Goal: Information Seeking & Learning: Learn about a topic

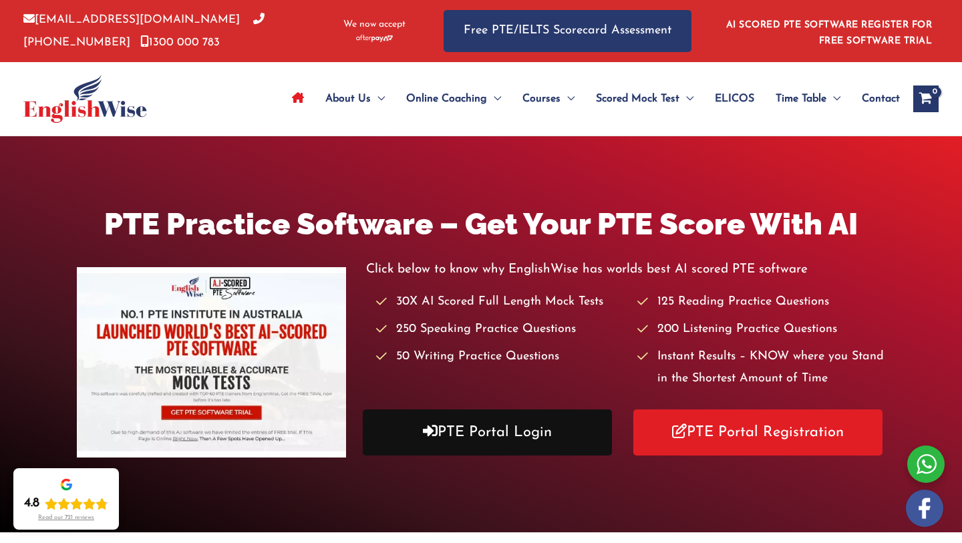
click at [519, 426] on link "PTE Portal Login" at bounding box center [487, 433] width 249 height 46
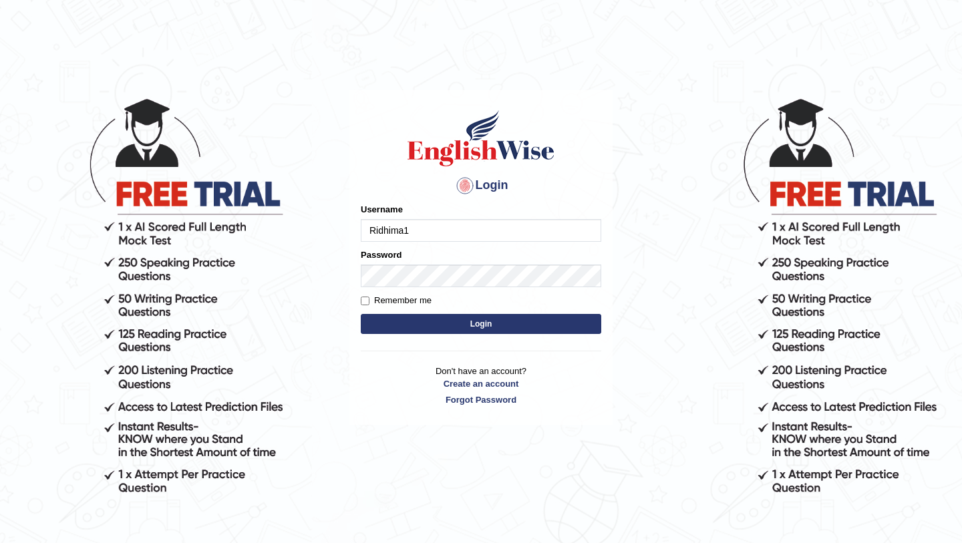
type input "Ridhima1"
click at [443, 329] on button "Login" at bounding box center [481, 324] width 241 height 20
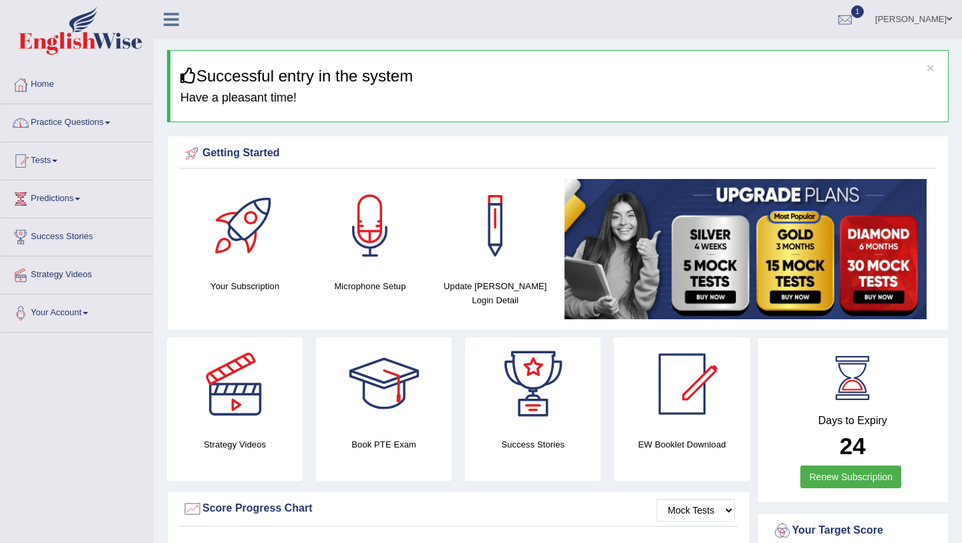
click at [63, 124] on link "Practice Questions" at bounding box center [77, 120] width 152 height 33
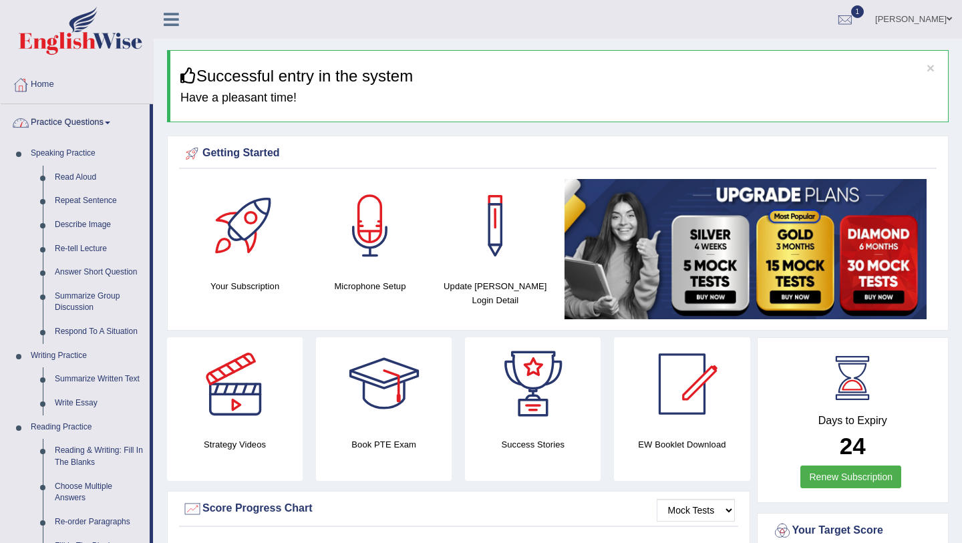
click at [76, 123] on link "Practice Questions" at bounding box center [75, 120] width 149 height 33
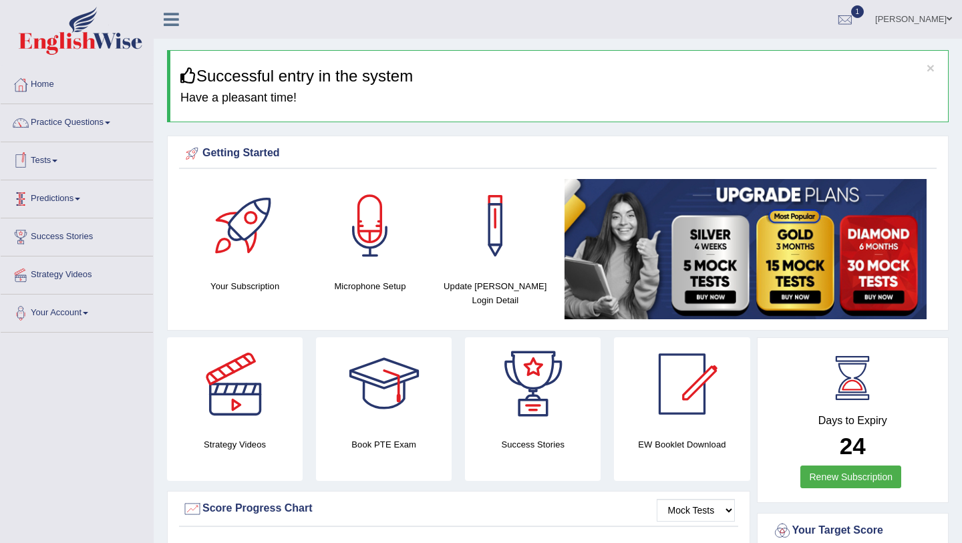
click at [47, 160] on link "Tests" at bounding box center [77, 158] width 152 height 33
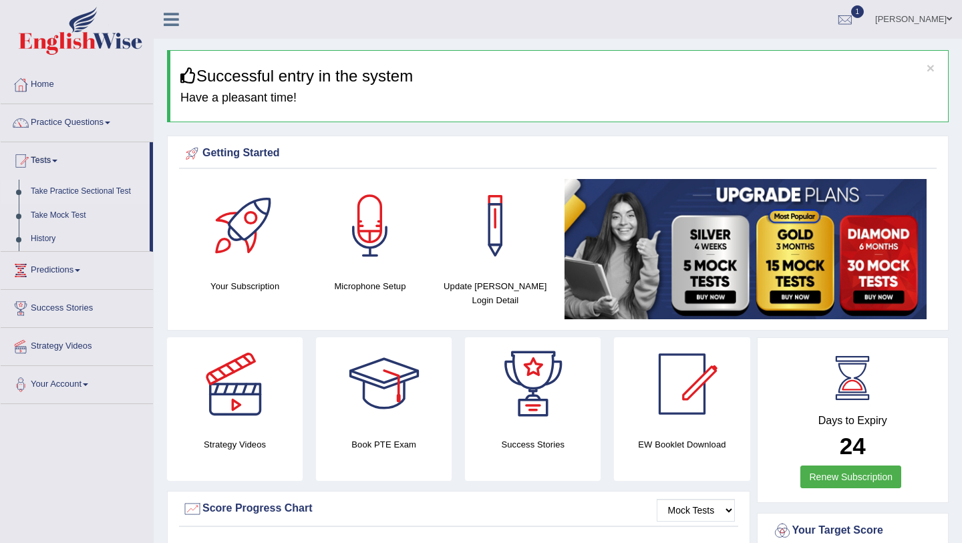
click at [53, 193] on link "Take Practice Sectional Test" at bounding box center [87, 192] width 125 height 24
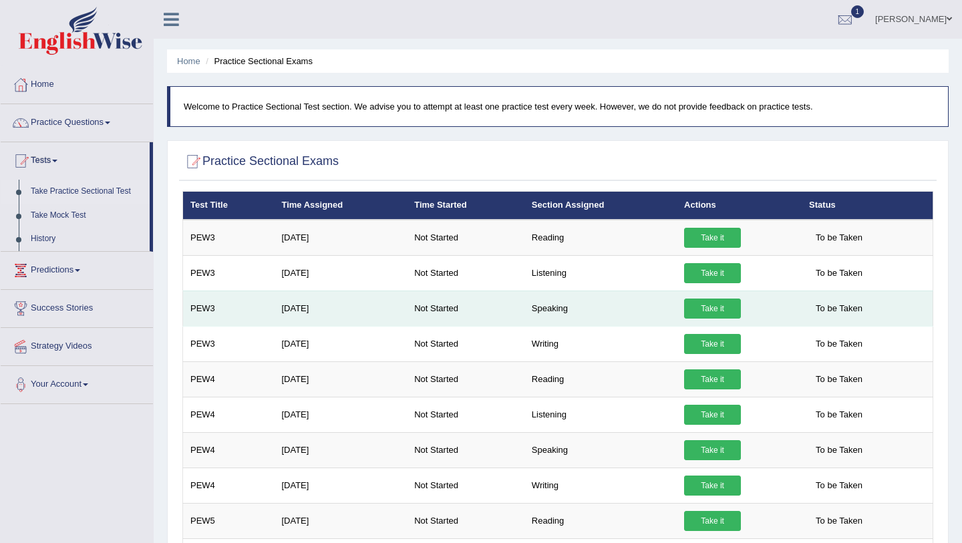
click at [710, 314] on link "Take it" at bounding box center [712, 309] width 57 height 20
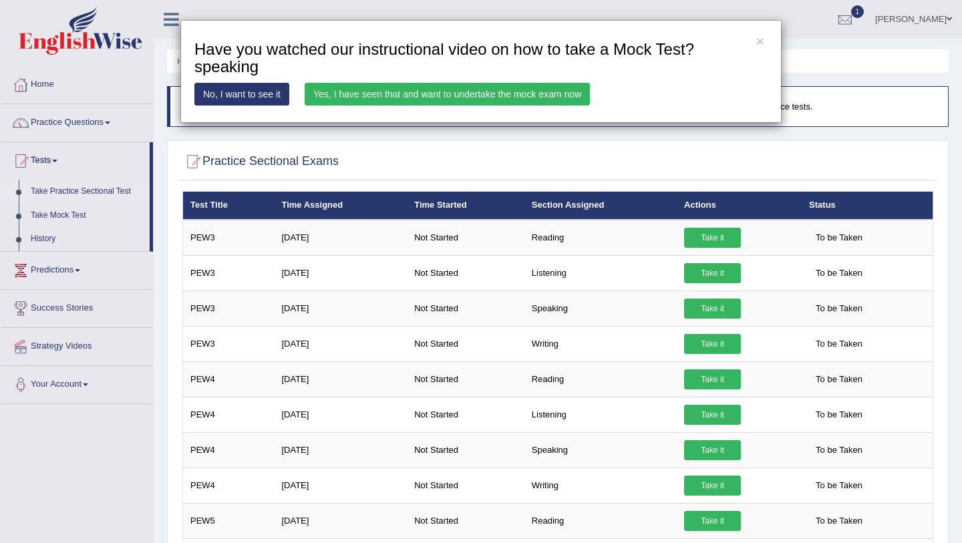
click at [557, 100] on link "Yes, I have seen that and want to undertake the mock exam now" at bounding box center [447, 94] width 285 height 23
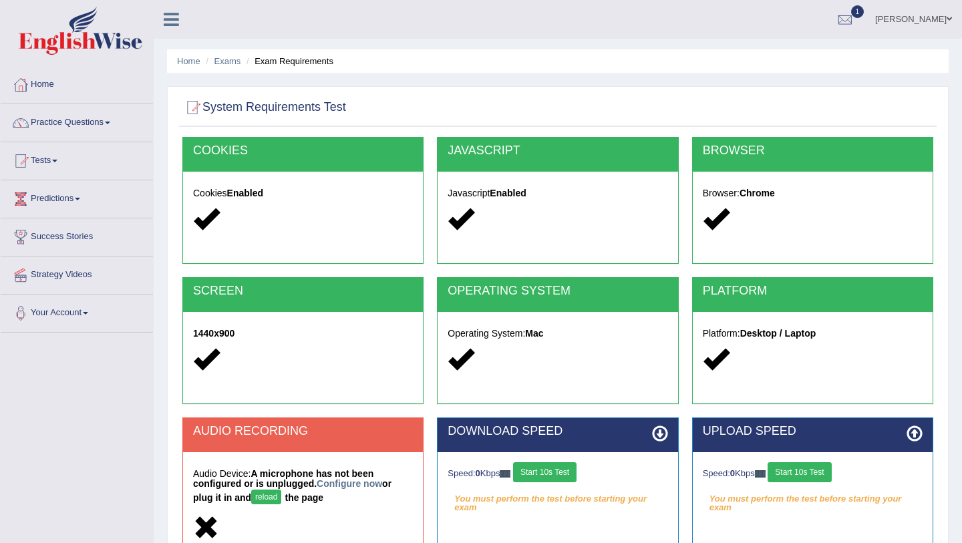
click at [569, 473] on button "Start 10s Test" at bounding box center [544, 472] width 63 height 20
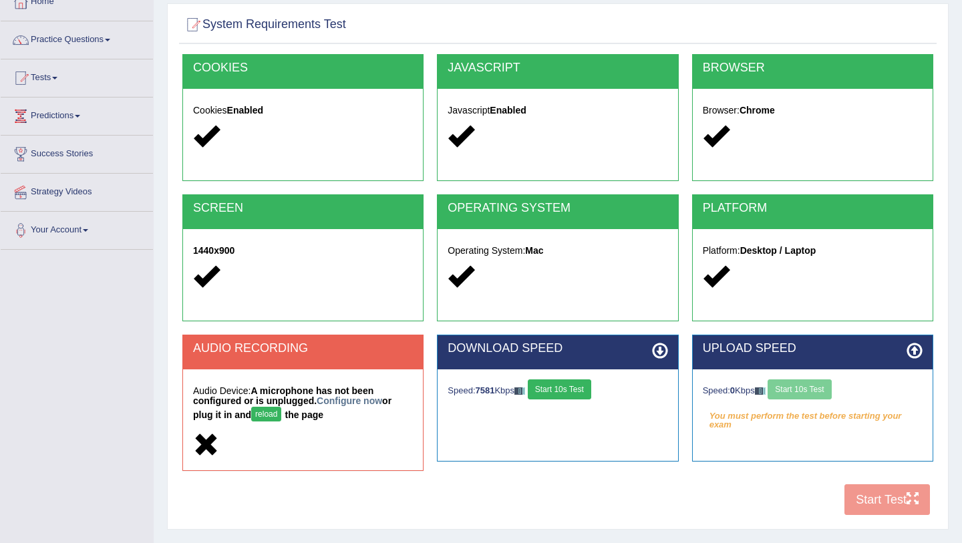
scroll to position [158, 0]
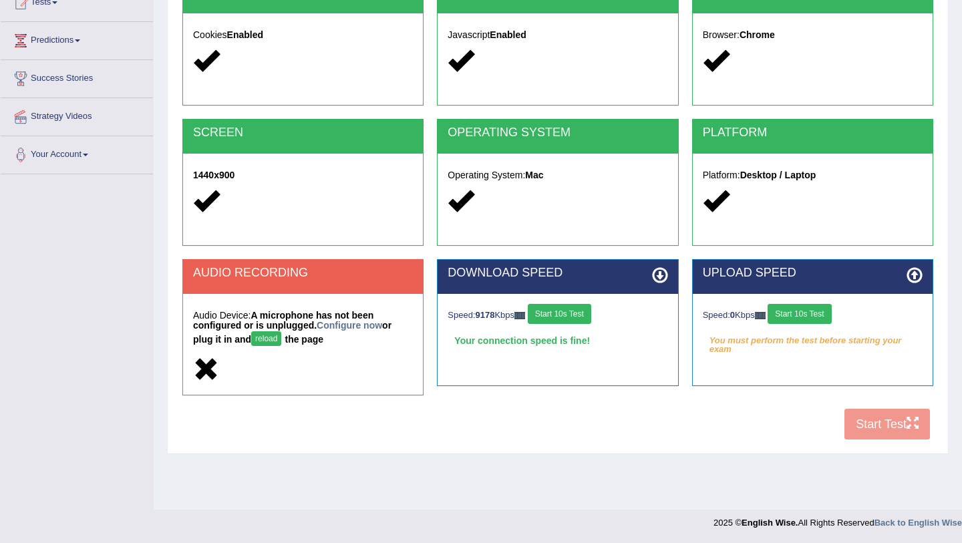
click at [584, 311] on button "Start 10s Test" at bounding box center [559, 314] width 63 height 20
click at [810, 313] on button "Start 10s Test" at bounding box center [799, 314] width 63 height 20
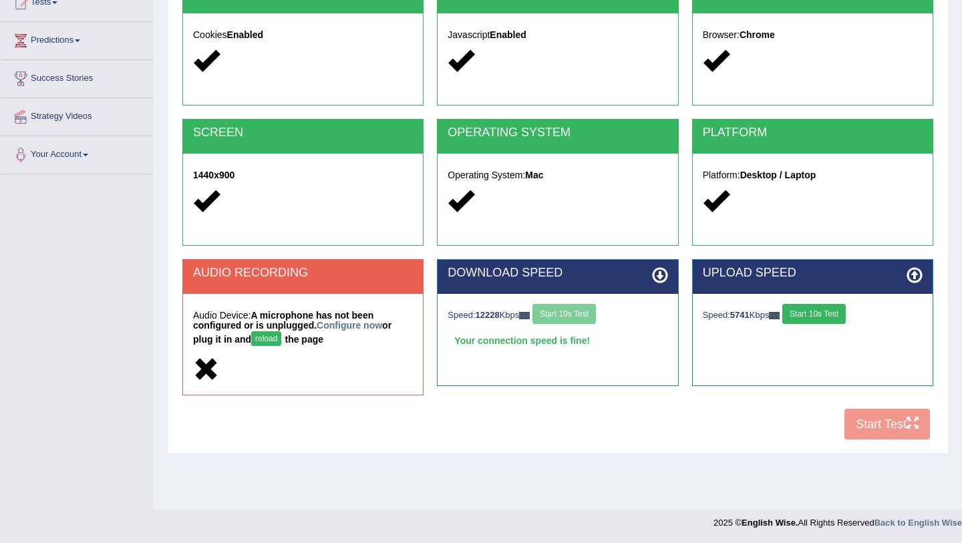
click at [821, 317] on button "Start 10s Test" at bounding box center [813, 314] width 63 height 20
click at [587, 314] on button "Start 10s Test" at bounding box center [564, 314] width 63 height 20
click at [834, 311] on button "Start 10s Test" at bounding box center [813, 314] width 63 height 20
click at [881, 422] on div "COOKIES Cookies Enabled JAVASCRIPT Javascript Enabled BROWSER Browser: Chrome S…" at bounding box center [558, 213] width 758 height 468
click at [820, 317] on button "Start 10s Test" at bounding box center [813, 314] width 63 height 20
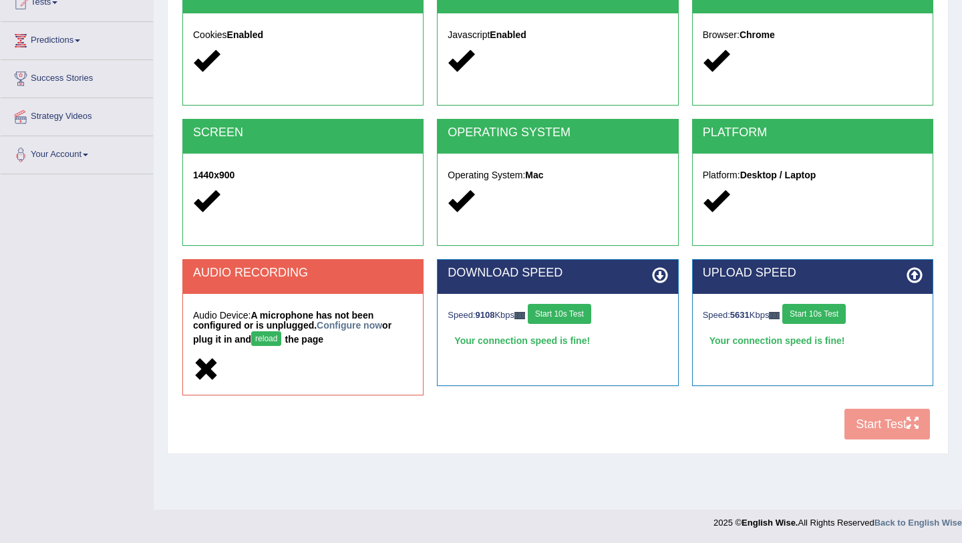
click at [579, 316] on button "Start 10s Test" at bounding box center [559, 314] width 63 height 20
click at [825, 316] on button "Start 10s Test" at bounding box center [813, 314] width 63 height 20
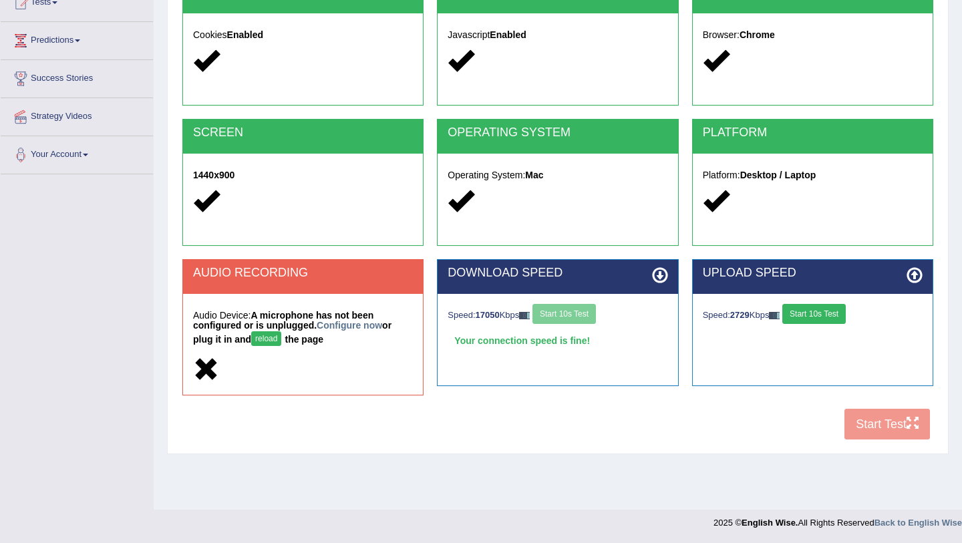
click at [571, 318] on div "Speed: 17050 Kbps Start 10s Test" at bounding box center [558, 315] width 220 height 23
click at [832, 313] on button "Start 10s Test" at bounding box center [813, 314] width 63 height 20
click at [591, 317] on button "Start 10s Test" at bounding box center [564, 314] width 63 height 20
click at [589, 315] on button "Start 10s Test" at bounding box center [559, 314] width 63 height 20
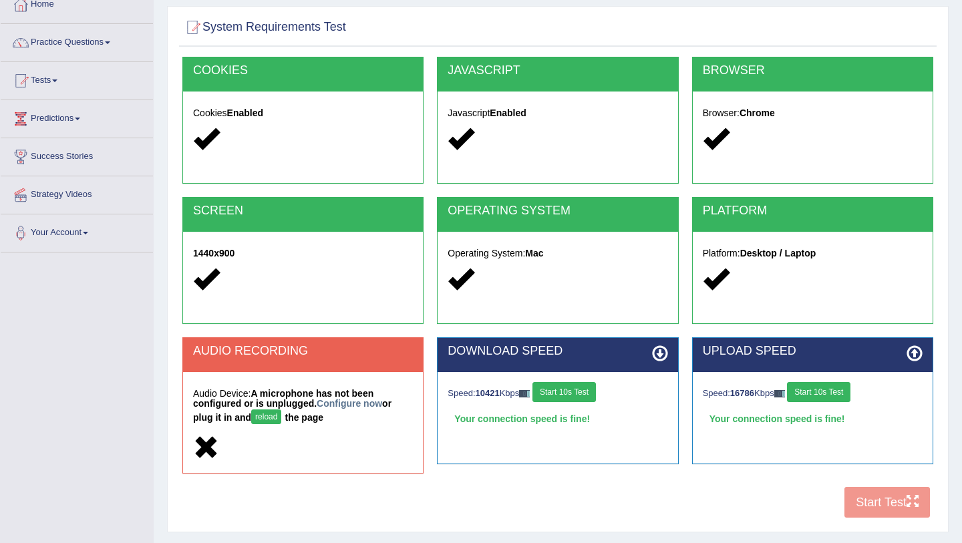
scroll to position [0, 0]
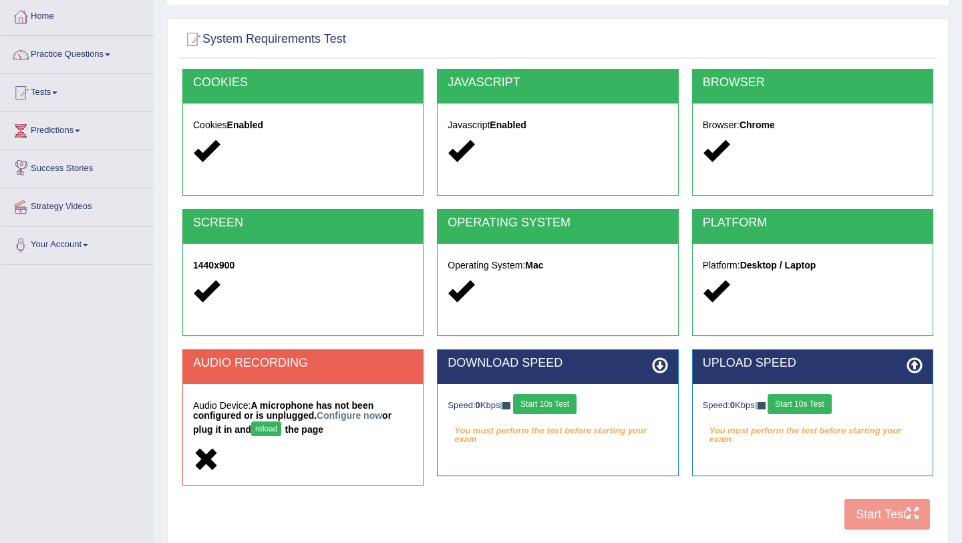
scroll to position [158, 0]
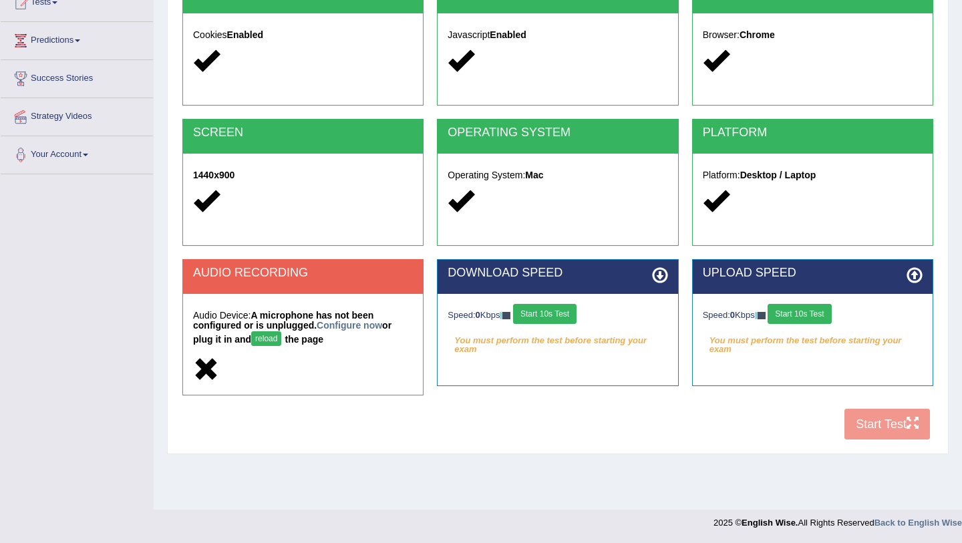
click at [564, 311] on button "Start 10s Test" at bounding box center [544, 314] width 63 height 20
click at [787, 311] on button "Start 10s Test" at bounding box center [799, 314] width 63 height 20
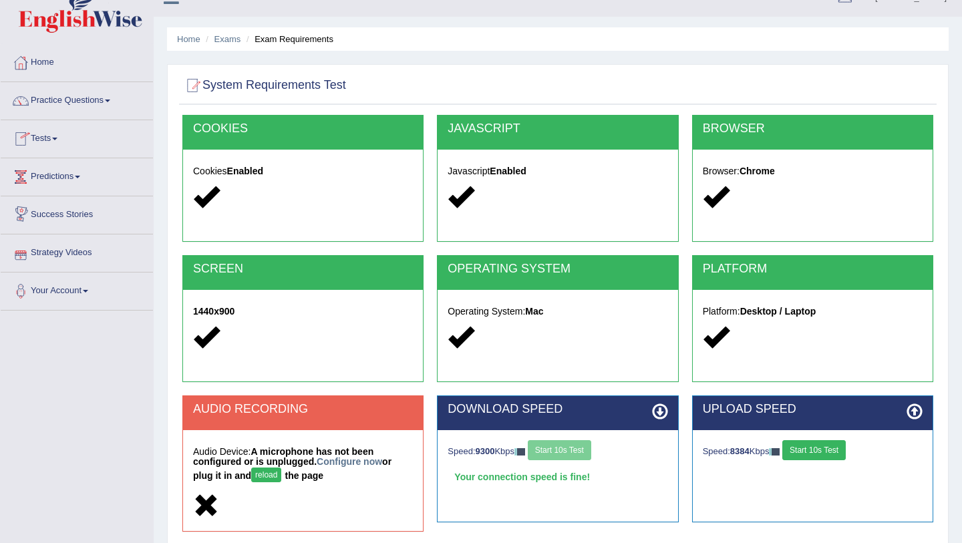
scroll to position [0, 0]
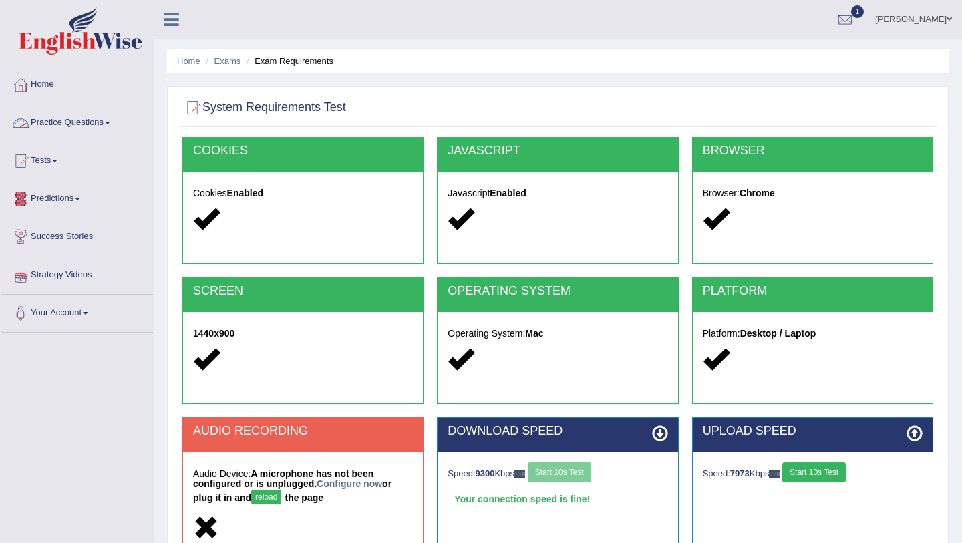
click at [83, 120] on link "Practice Questions" at bounding box center [77, 120] width 152 height 33
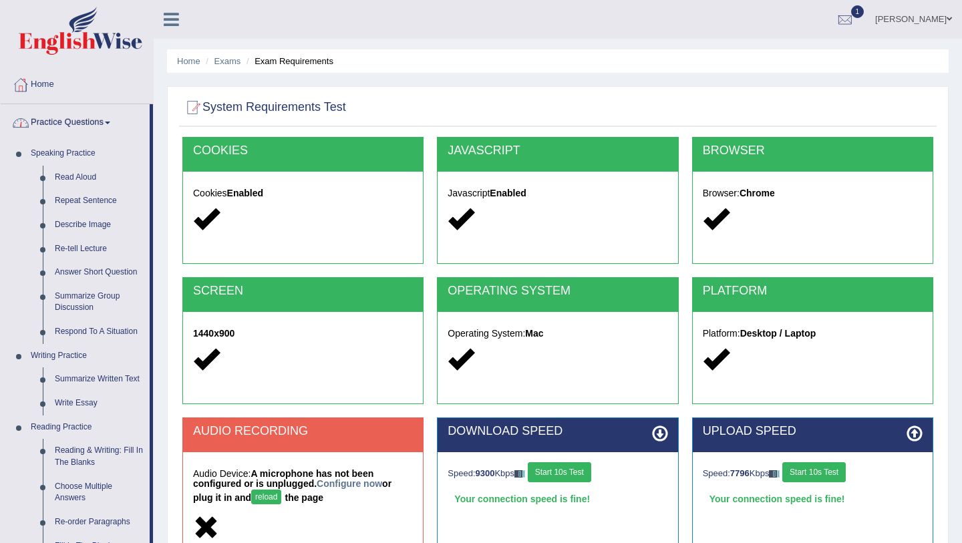
click at [114, 124] on link "Practice Questions" at bounding box center [75, 120] width 149 height 33
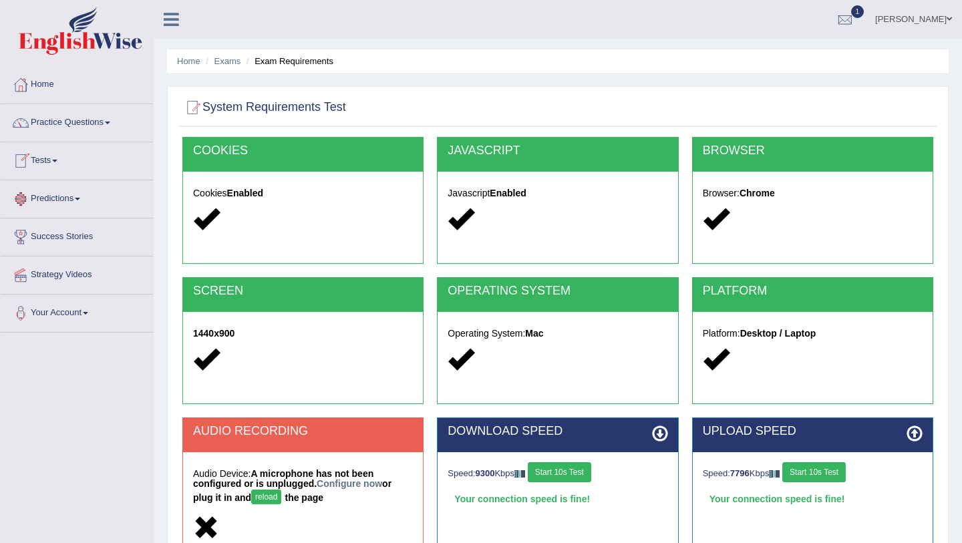
click at [85, 167] on link "Tests" at bounding box center [77, 158] width 152 height 33
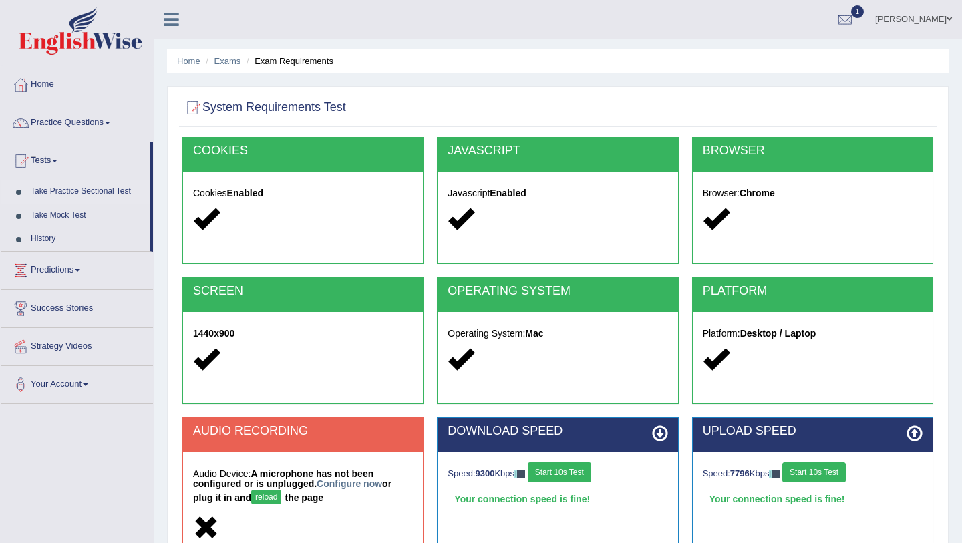
click at [92, 195] on link "Take Practice Sectional Test" at bounding box center [87, 192] width 125 height 24
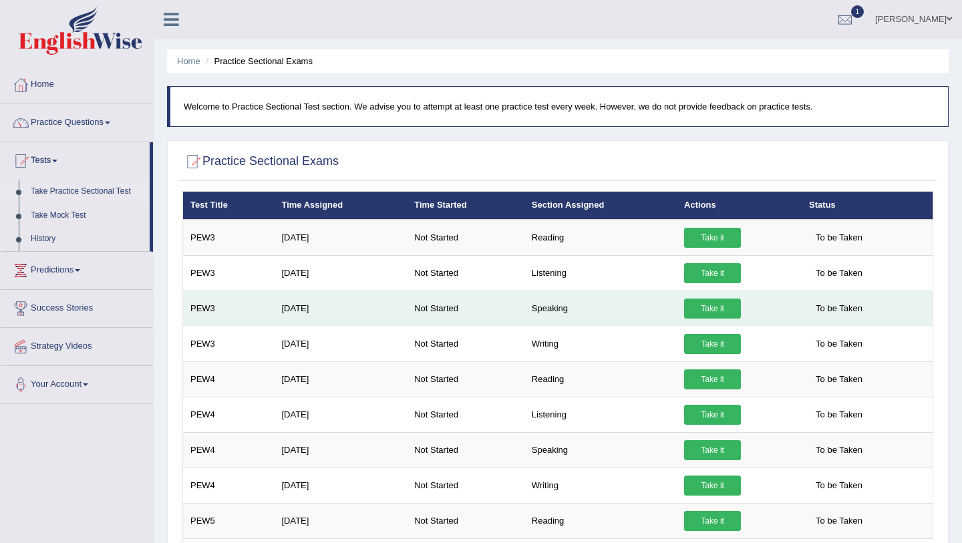
click at [702, 305] on link "Take it" at bounding box center [712, 309] width 57 height 20
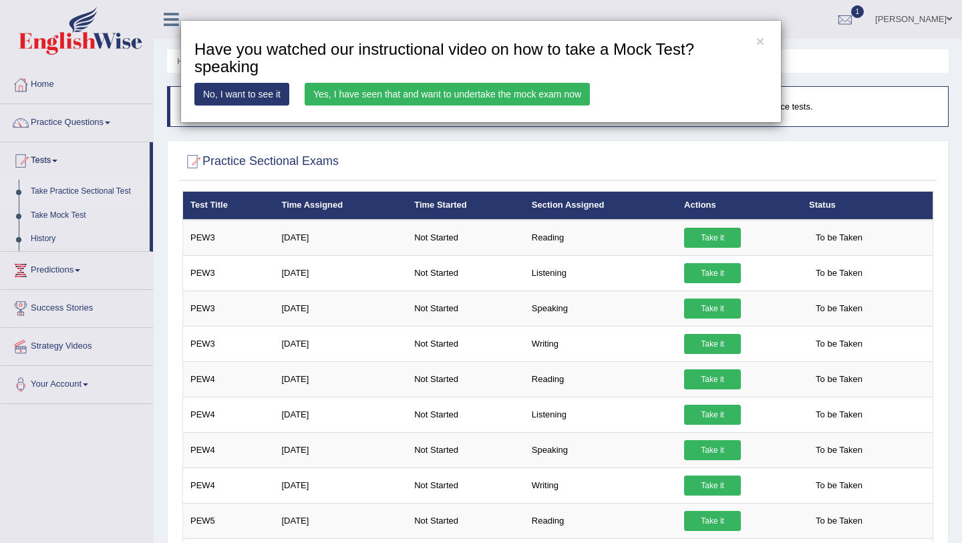
click at [528, 101] on link "Yes, I have seen that and want to undertake the mock exam now" at bounding box center [447, 94] width 285 height 23
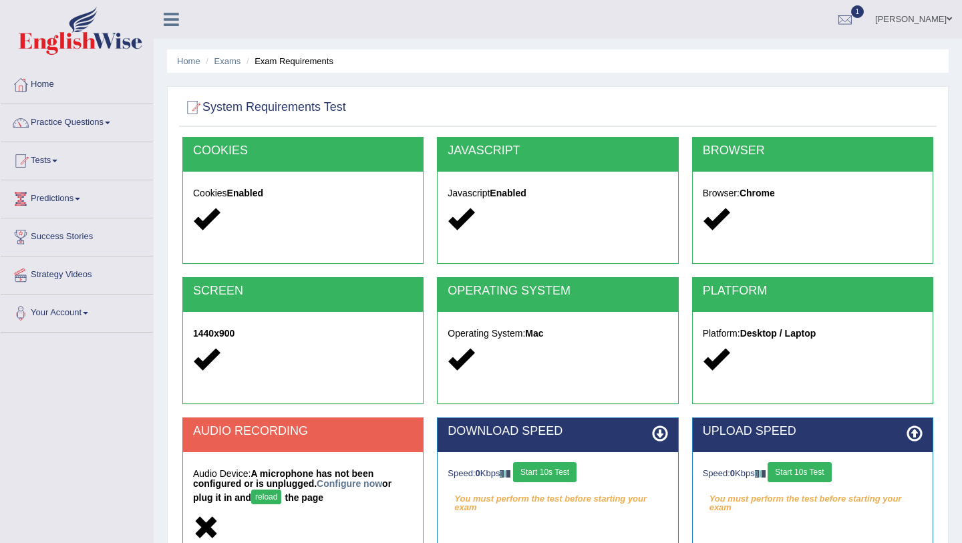
click at [807, 474] on button "Start 10s Test" at bounding box center [799, 472] width 63 height 20
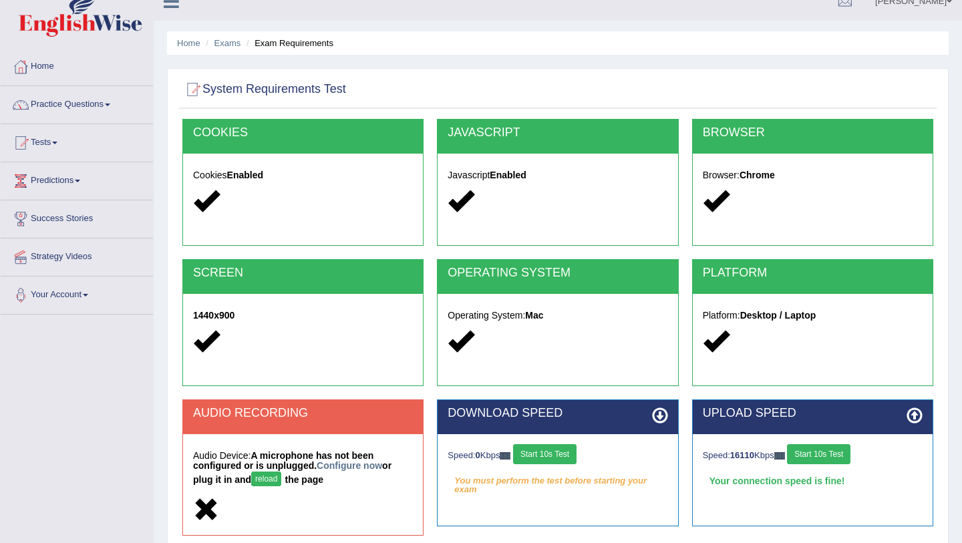
scroll to position [15, 0]
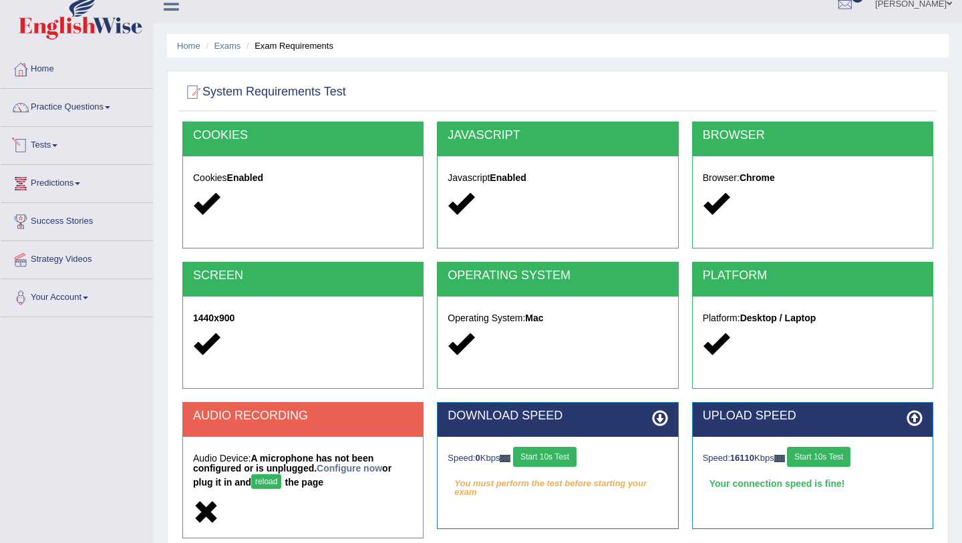
click at [65, 146] on link "Tests" at bounding box center [77, 143] width 152 height 33
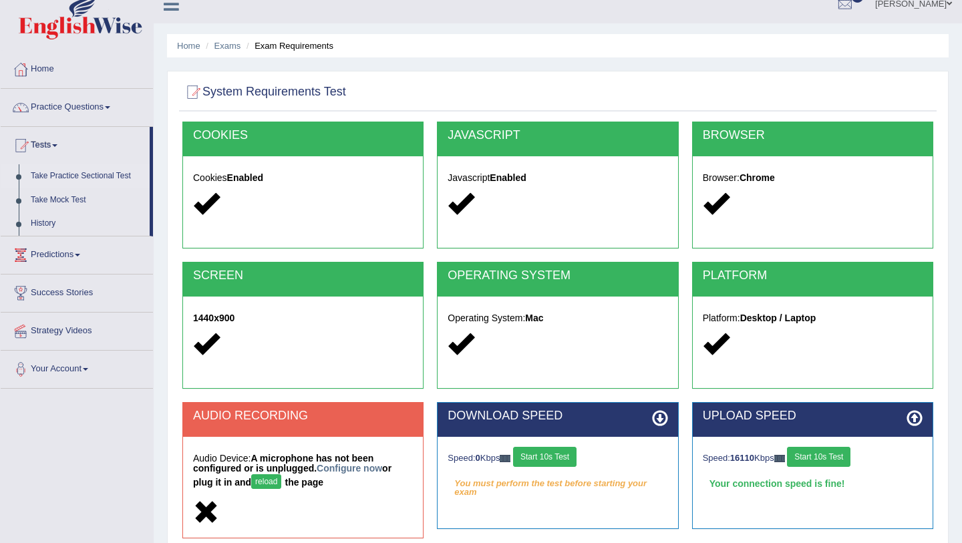
click at [68, 172] on link "Take Practice Sectional Test" at bounding box center [87, 176] width 125 height 24
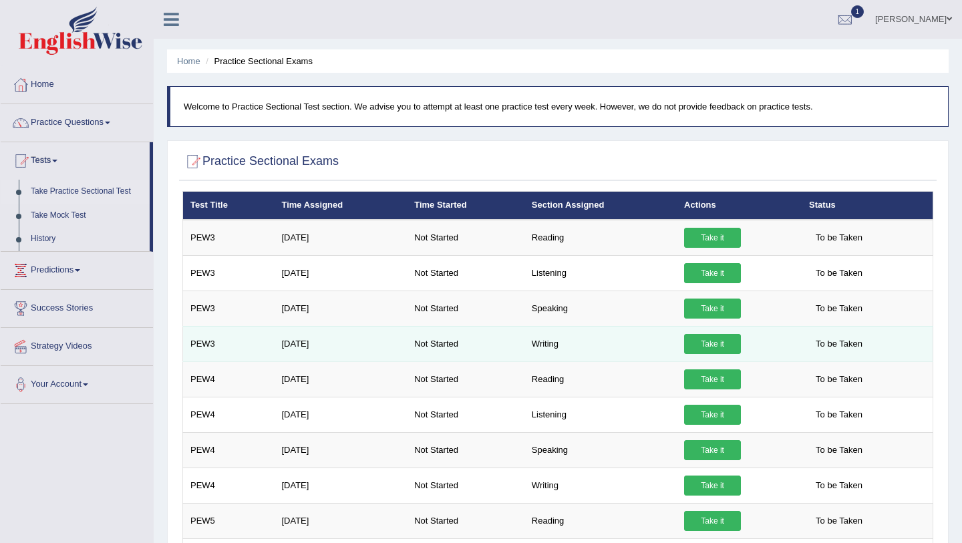
click at [714, 344] on link "Take it" at bounding box center [712, 344] width 57 height 20
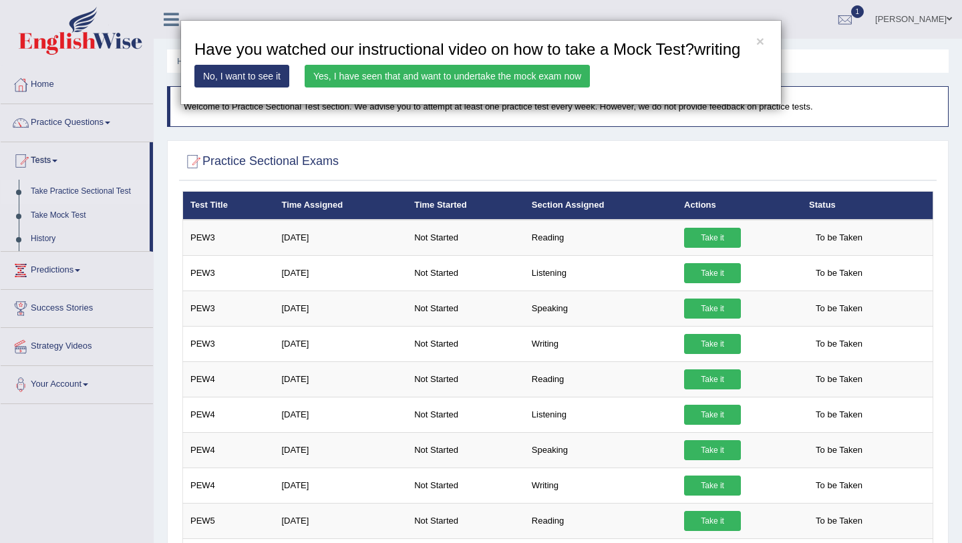
click at [410, 88] on link "Yes, I have seen that and want to undertake the mock exam now" at bounding box center [447, 76] width 285 height 23
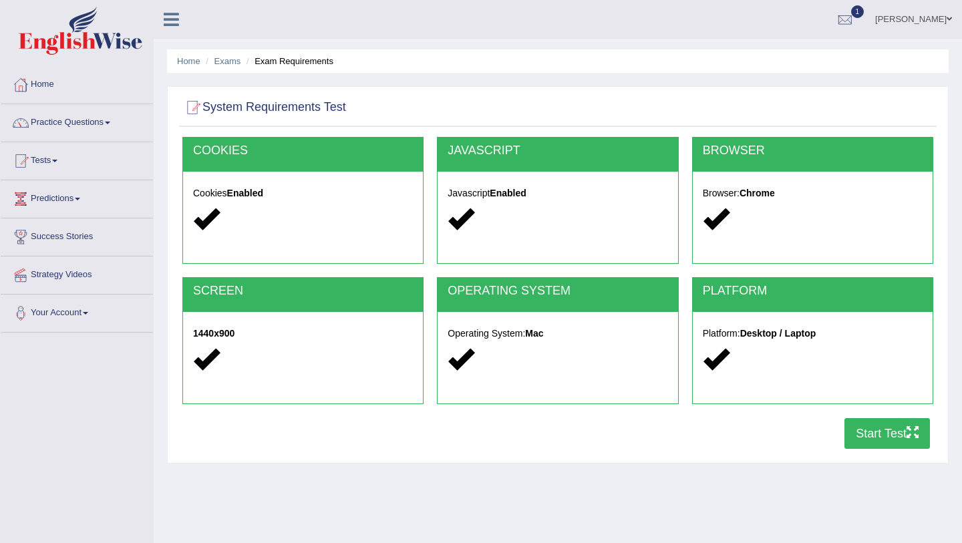
click at [871, 433] on button "Start Test" at bounding box center [888, 433] width 86 height 31
